Goal: Find specific page/section: Find specific page/section

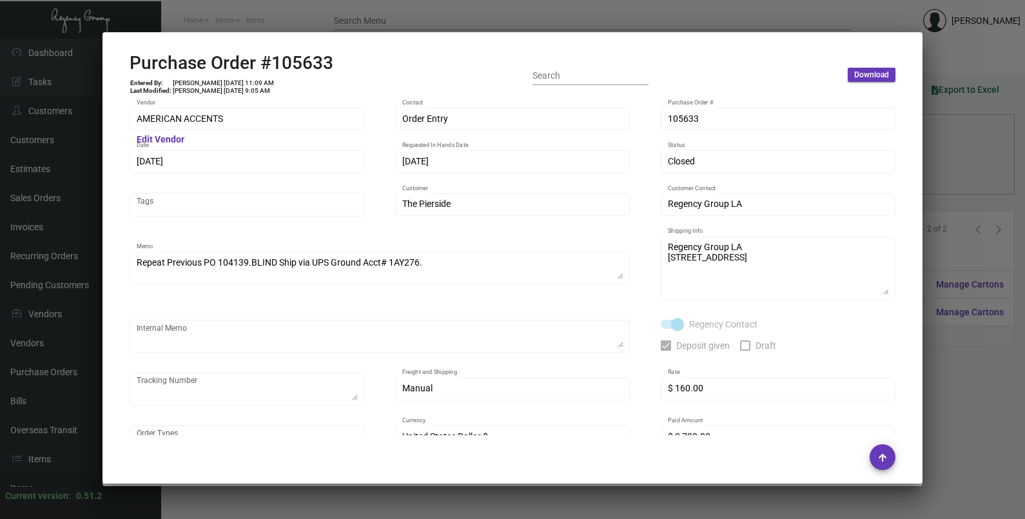
click at [934, 156] on div at bounding box center [512, 259] width 1025 height 519
click at [934, 158] on div at bounding box center [512, 259] width 1025 height 519
click at [934, 158] on div "Columns arrow_drop_down All Reps arrow_drop_down All Item Types arrow_drop_down…" at bounding box center [593, 171] width 816 height 38
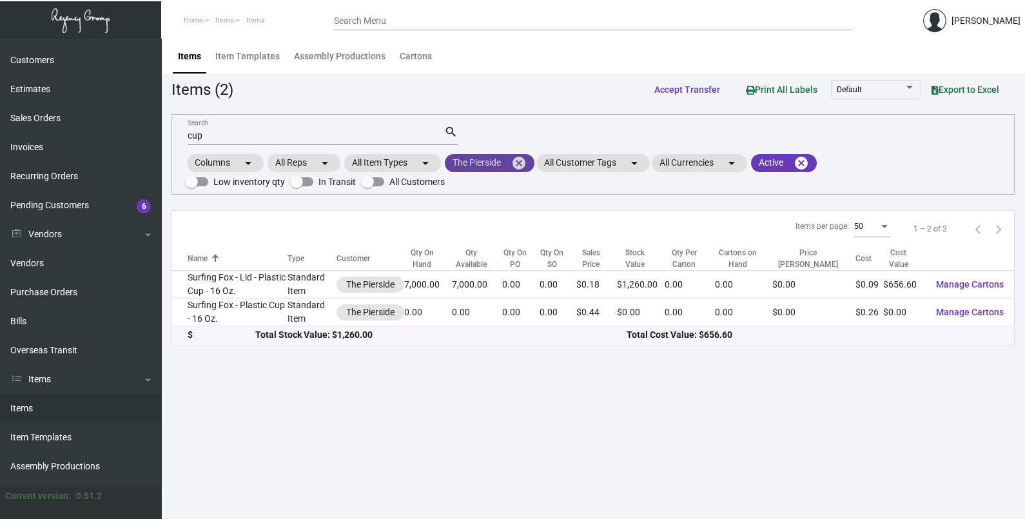
click at [522, 161] on mat-icon "cancel" at bounding box center [518, 162] width 15 height 15
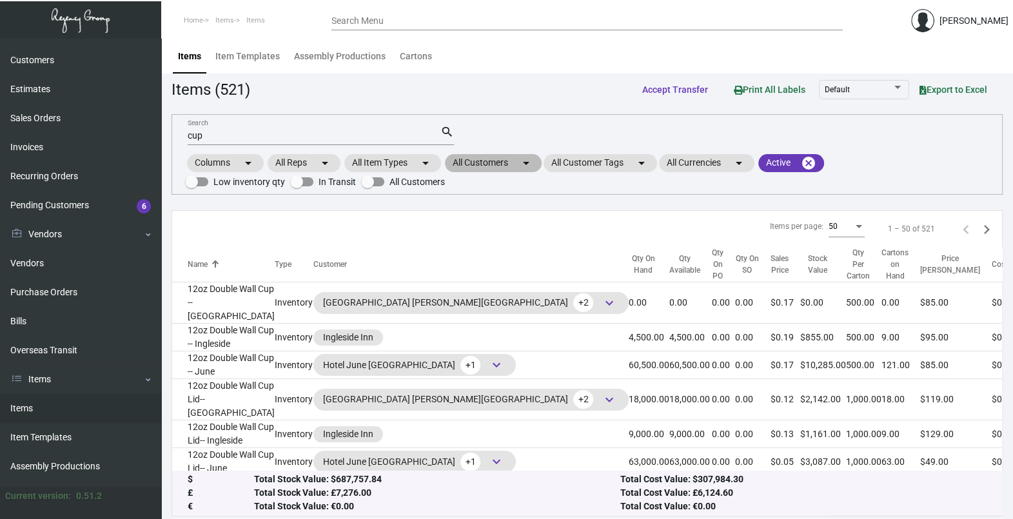
click at [515, 166] on mat-chip "All Customers arrow_drop_down" at bounding box center [493, 163] width 97 height 18
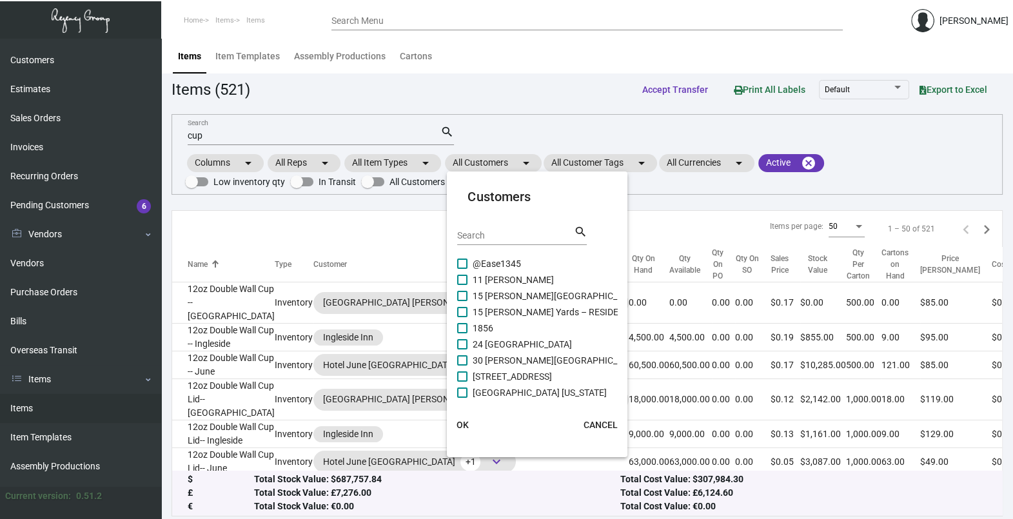
click at [493, 237] on input "Search" at bounding box center [515, 236] width 116 height 10
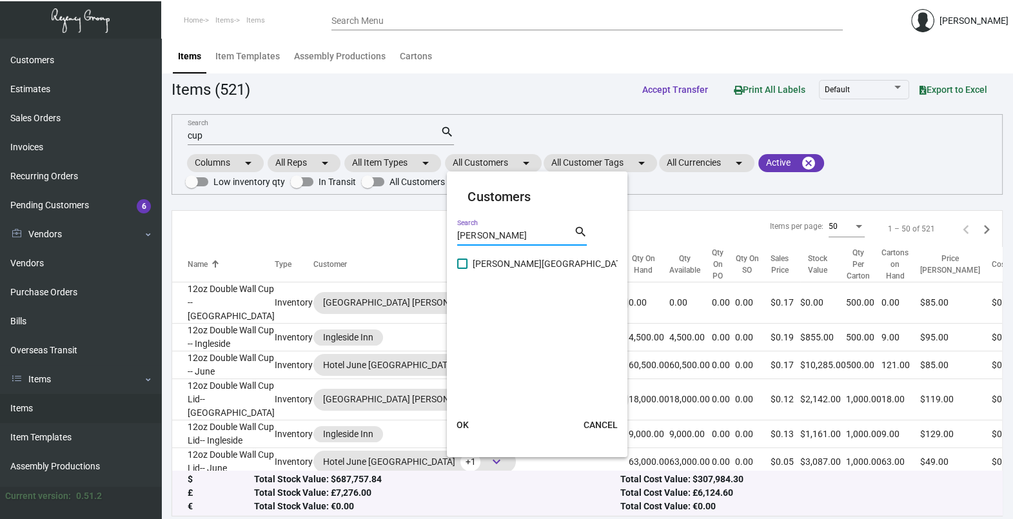
type input "[PERSON_NAME]"
click at [502, 267] on span "[PERSON_NAME][GEOGRAPHIC_DATA]" at bounding box center [551, 263] width 156 height 15
click at [462, 269] on input "[PERSON_NAME][GEOGRAPHIC_DATA]" at bounding box center [462, 269] width 1 height 1
checkbox input "true"
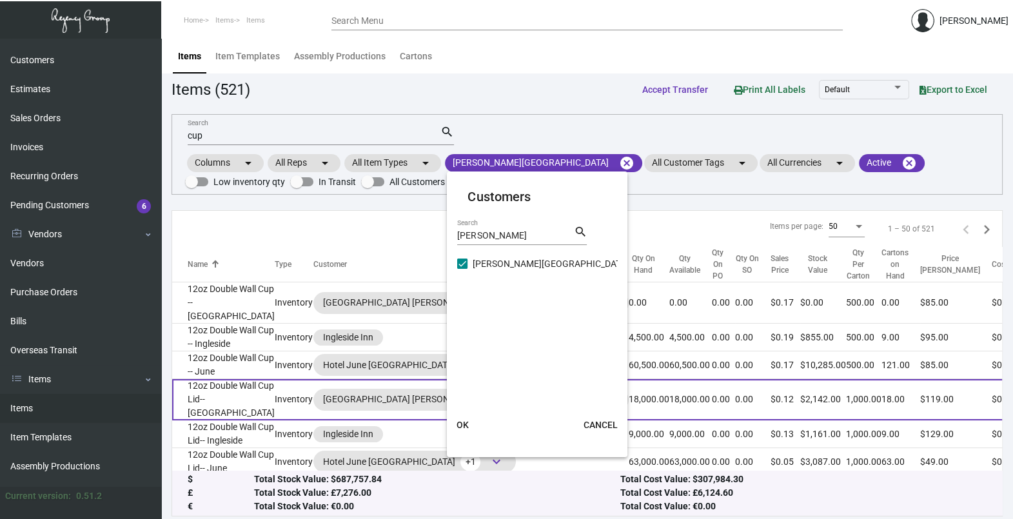
click at [466, 425] on span "OK" at bounding box center [463, 425] width 12 height 10
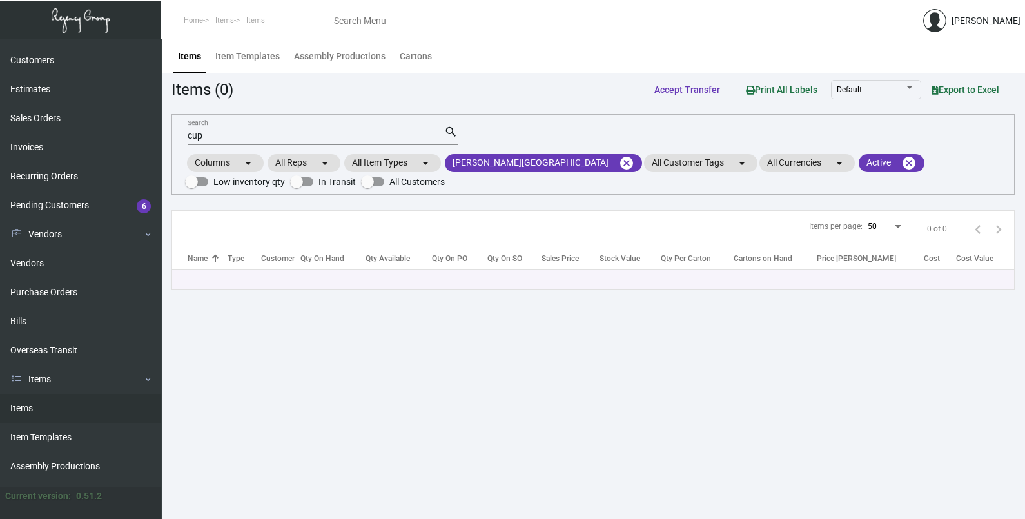
click at [226, 131] on input "cup" at bounding box center [316, 136] width 257 height 10
type input "c"
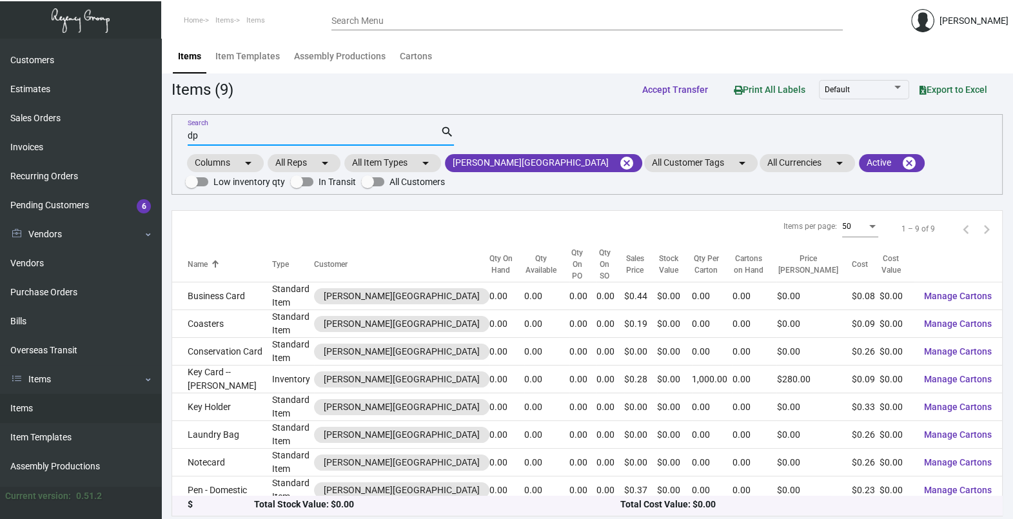
type input "d"
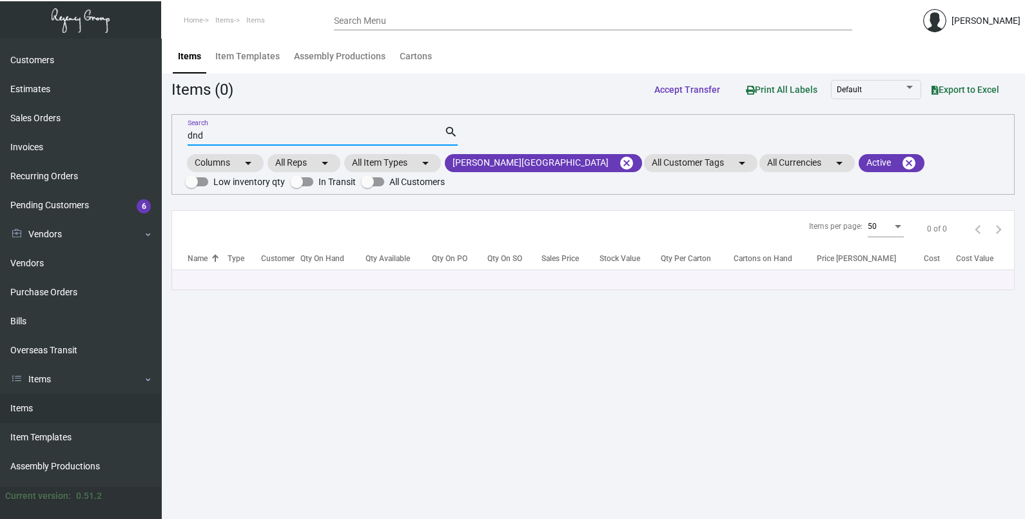
type input "dnd"
